Goal: Navigation & Orientation: Find specific page/section

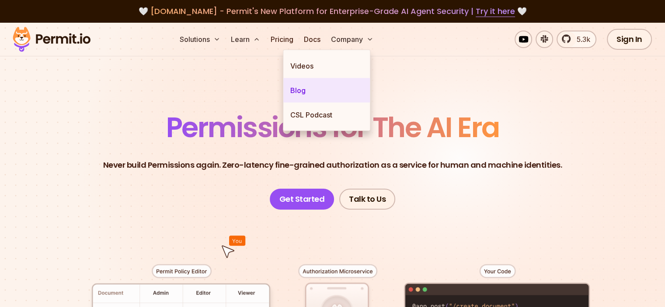
click at [299, 87] on link "Blog" at bounding box center [326, 90] width 87 height 24
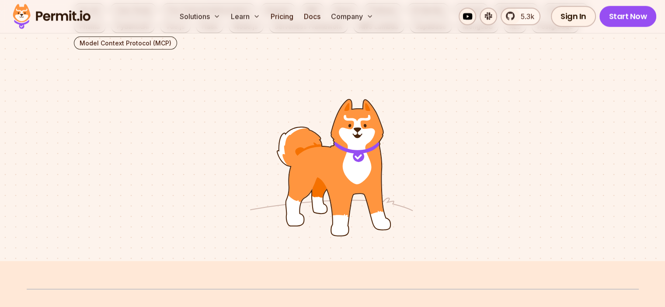
scroll to position [2094, 0]
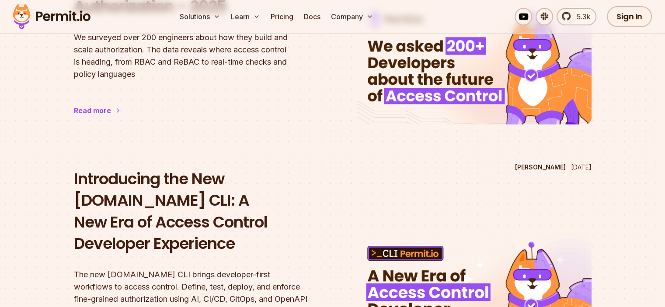
scroll to position [120, 0]
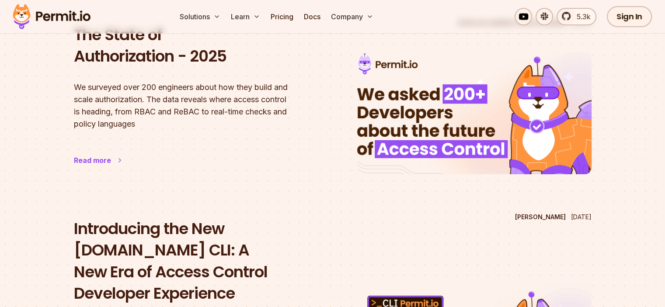
click at [106, 159] on div "Read more" at bounding box center [92, 160] width 37 height 10
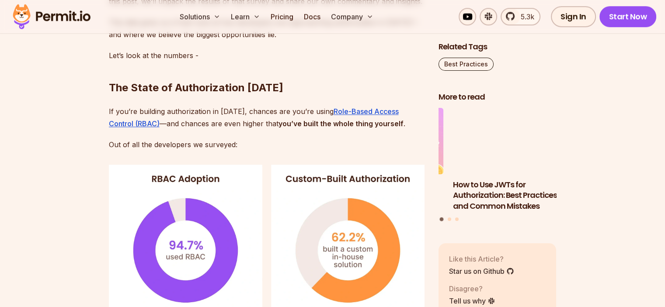
scroll to position [745, 0]
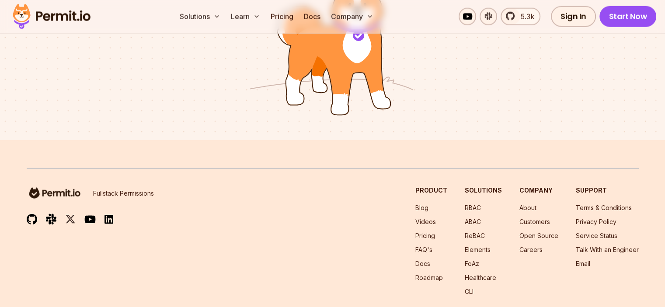
scroll to position [2110, 0]
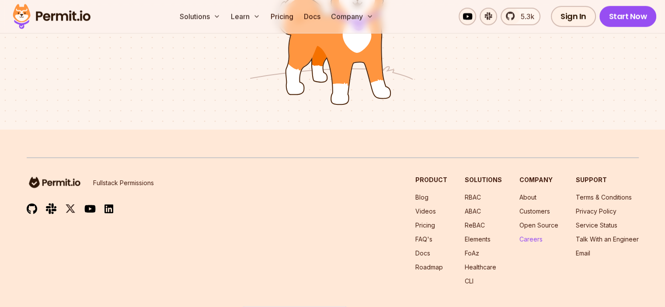
click at [519, 236] on link "Careers" at bounding box center [530, 239] width 23 height 7
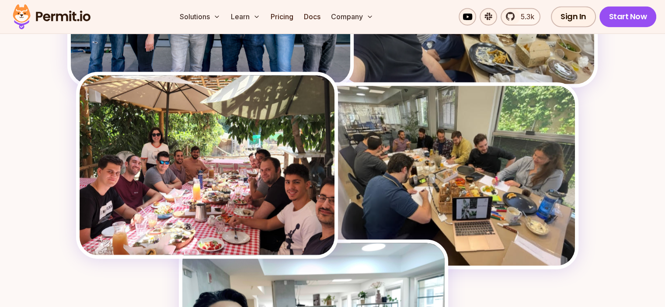
scroll to position [1360, 0]
